Goal: Navigation & Orientation: Find specific page/section

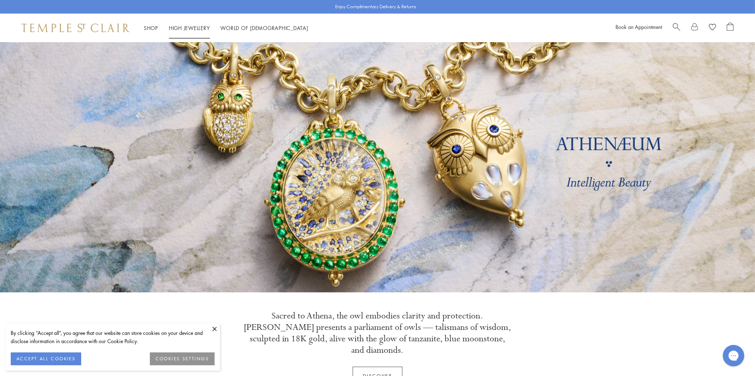
click at [178, 29] on link "High Jewellery High Jewellery" at bounding box center [189, 27] width 41 height 7
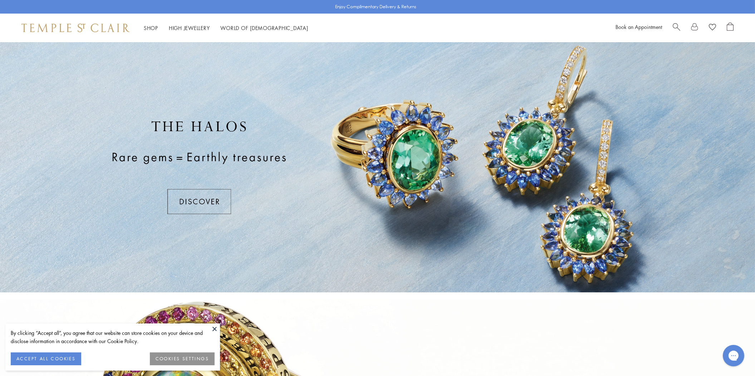
click at [212, 327] on button at bounding box center [214, 329] width 11 height 11
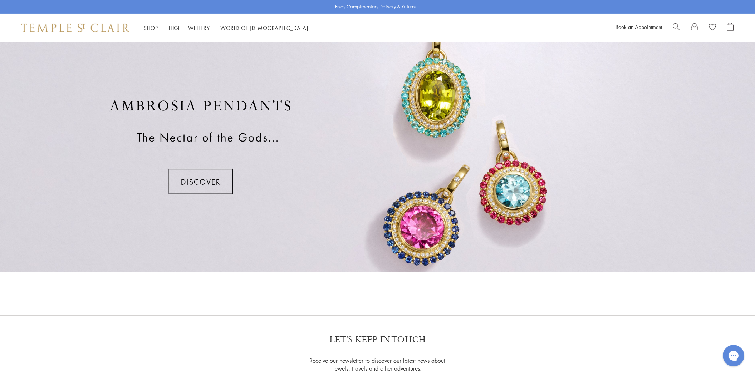
scroll to position [536, 0]
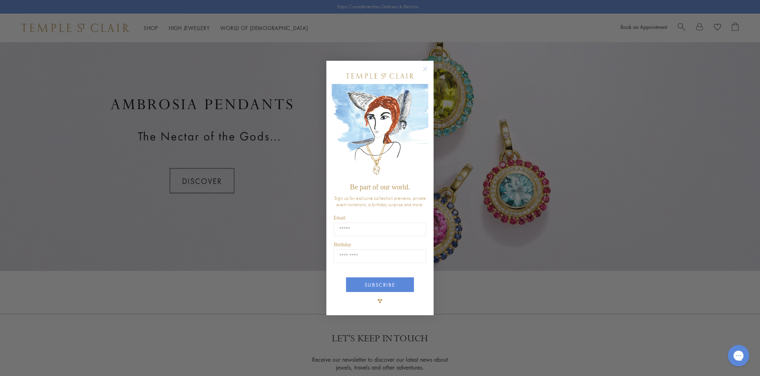
click at [426, 68] on circle "Close dialog" at bounding box center [425, 69] width 9 height 9
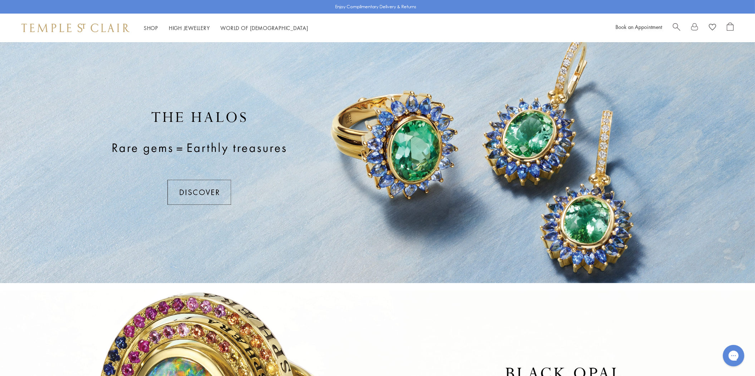
scroll to position [0, 0]
